Goal: Task Accomplishment & Management: Use online tool/utility

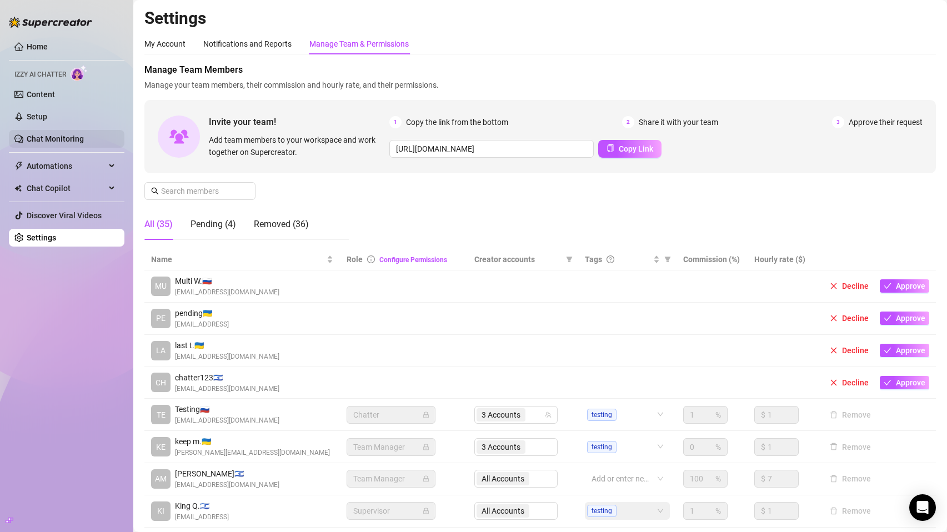
click at [64, 136] on link "Chat Monitoring" at bounding box center [55, 138] width 57 height 9
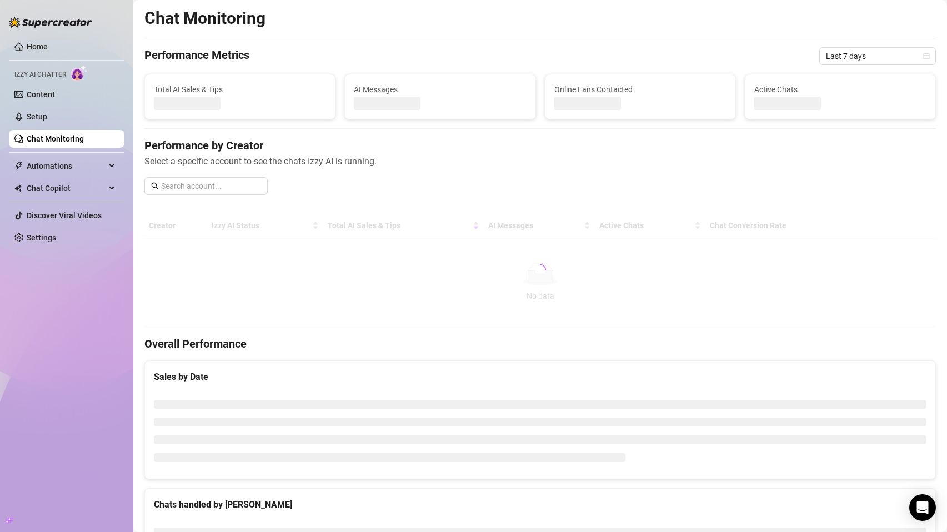
click at [64, 136] on link "Chat Monitoring" at bounding box center [55, 138] width 57 height 9
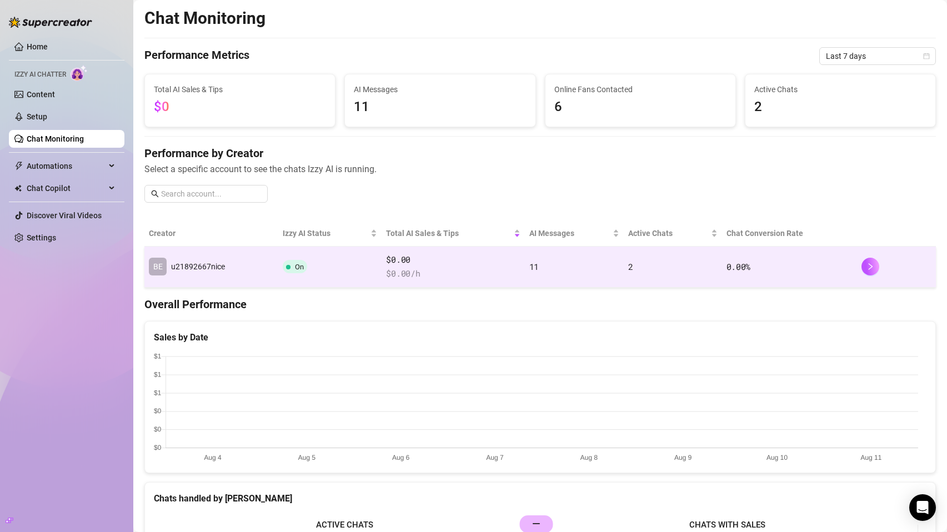
click at [211, 262] on div "u21892667nice" at bounding box center [198, 267] width 54 height 12
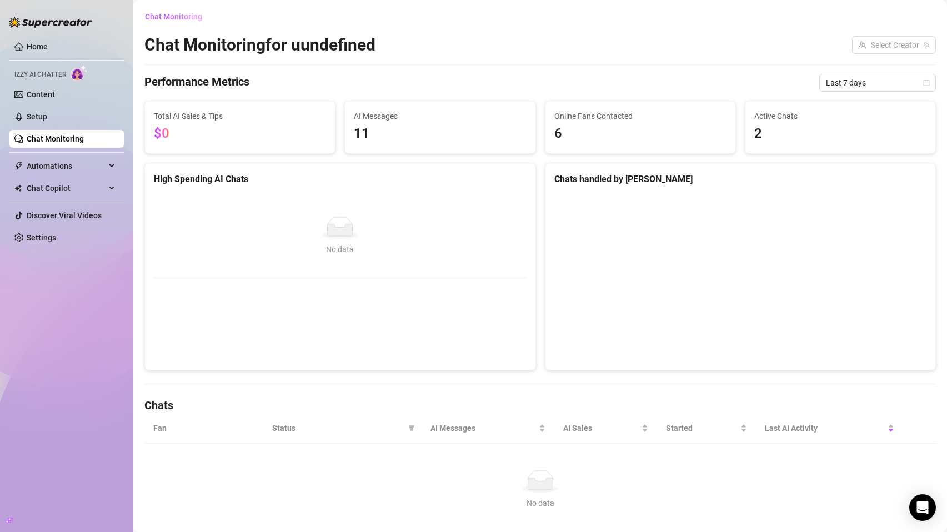
click at [212, 265] on div "No data No data" at bounding box center [340, 237] width 391 height 102
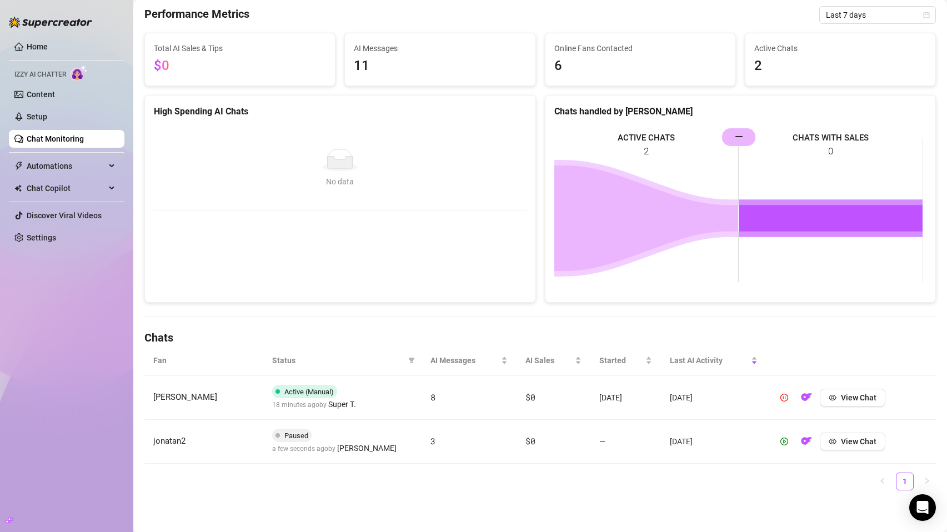
scroll to position [68, 0]
click at [775, 439] on icon "play-circle" at bounding box center [785, 441] width 8 height 8
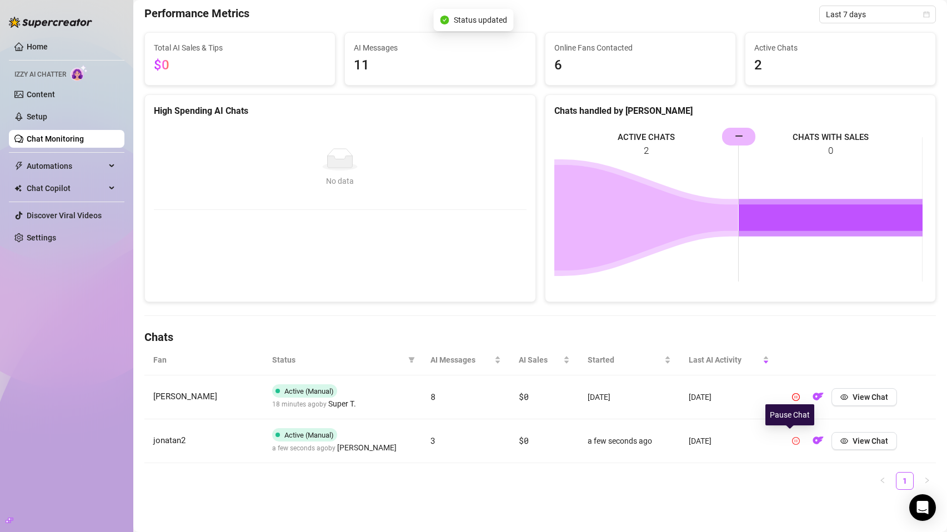
click at [775, 441] on icon "pause-circle" at bounding box center [796, 441] width 8 height 8
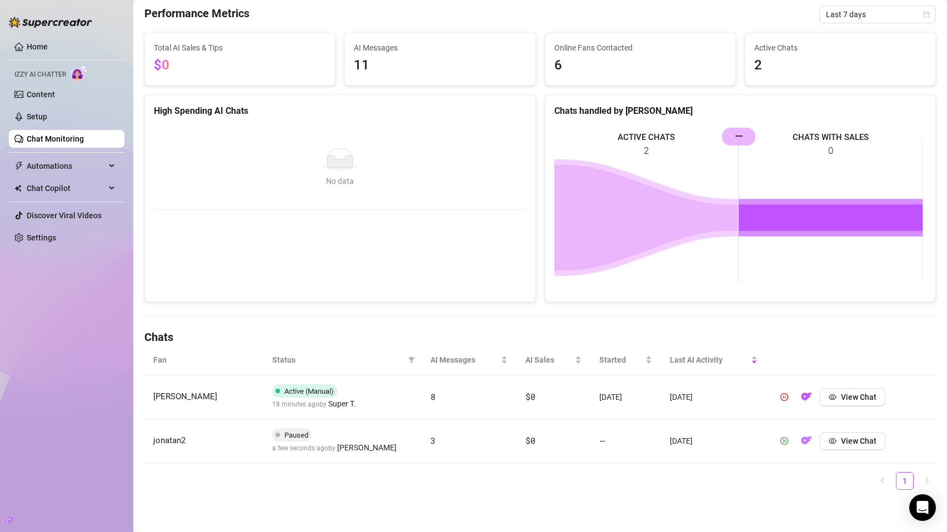
click at [775, 439] on img "button" at bounding box center [806, 440] width 11 height 11
